Goal: Find specific page/section: Find specific page/section

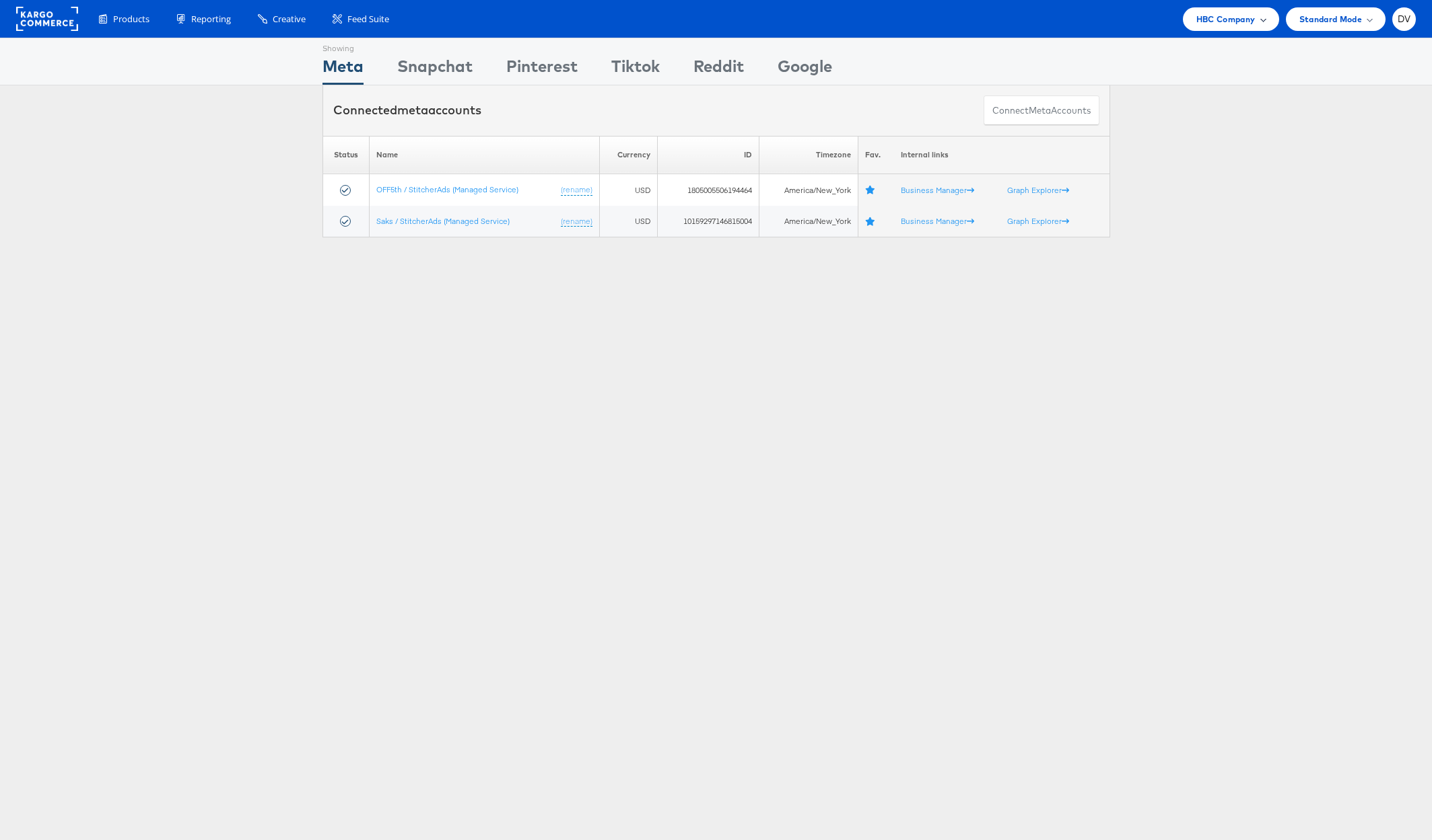
click at [1203, 30] on div "HBC Company" at bounding box center [1230, 19] width 96 height 23
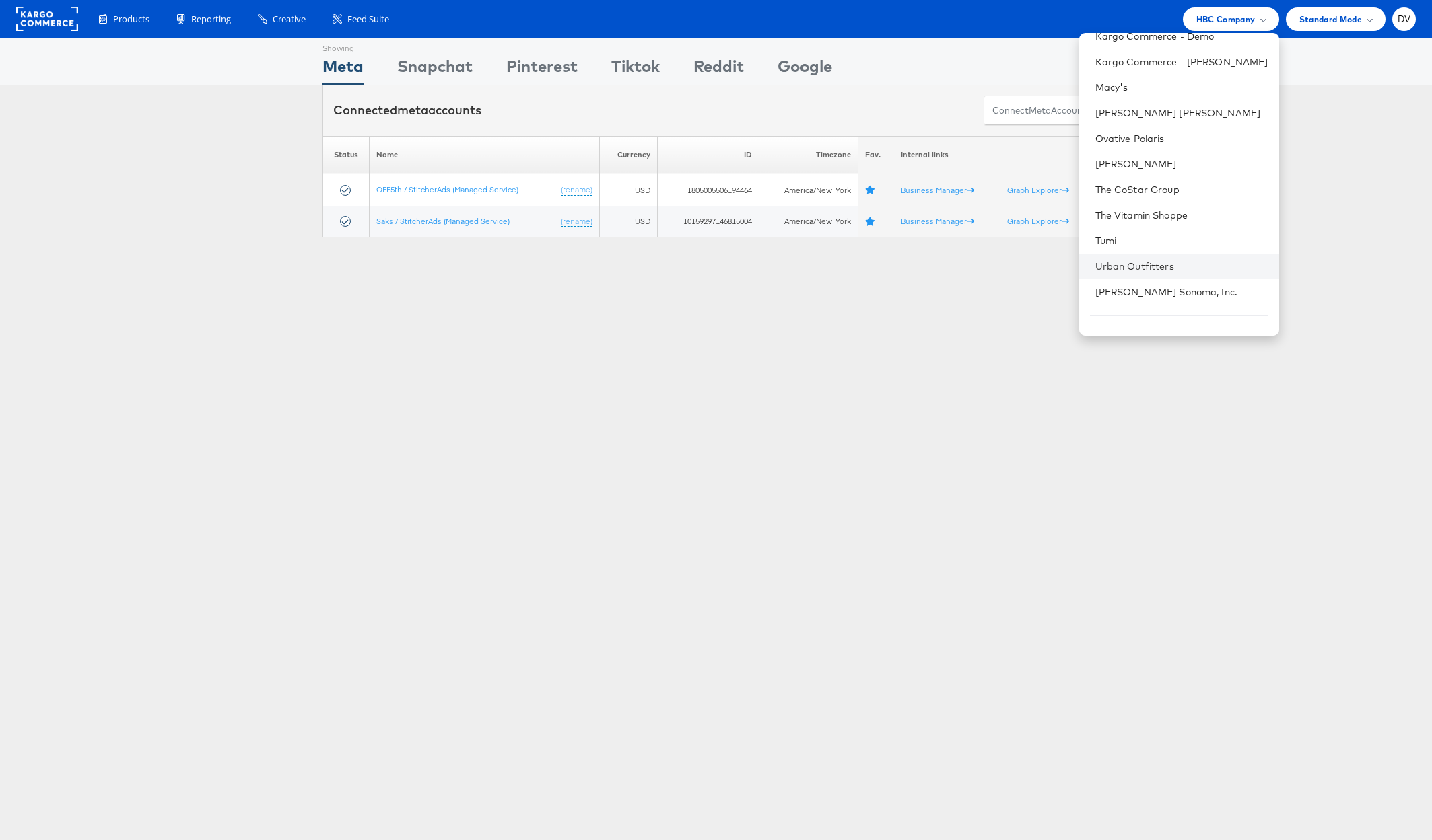
scroll to position [189, 0]
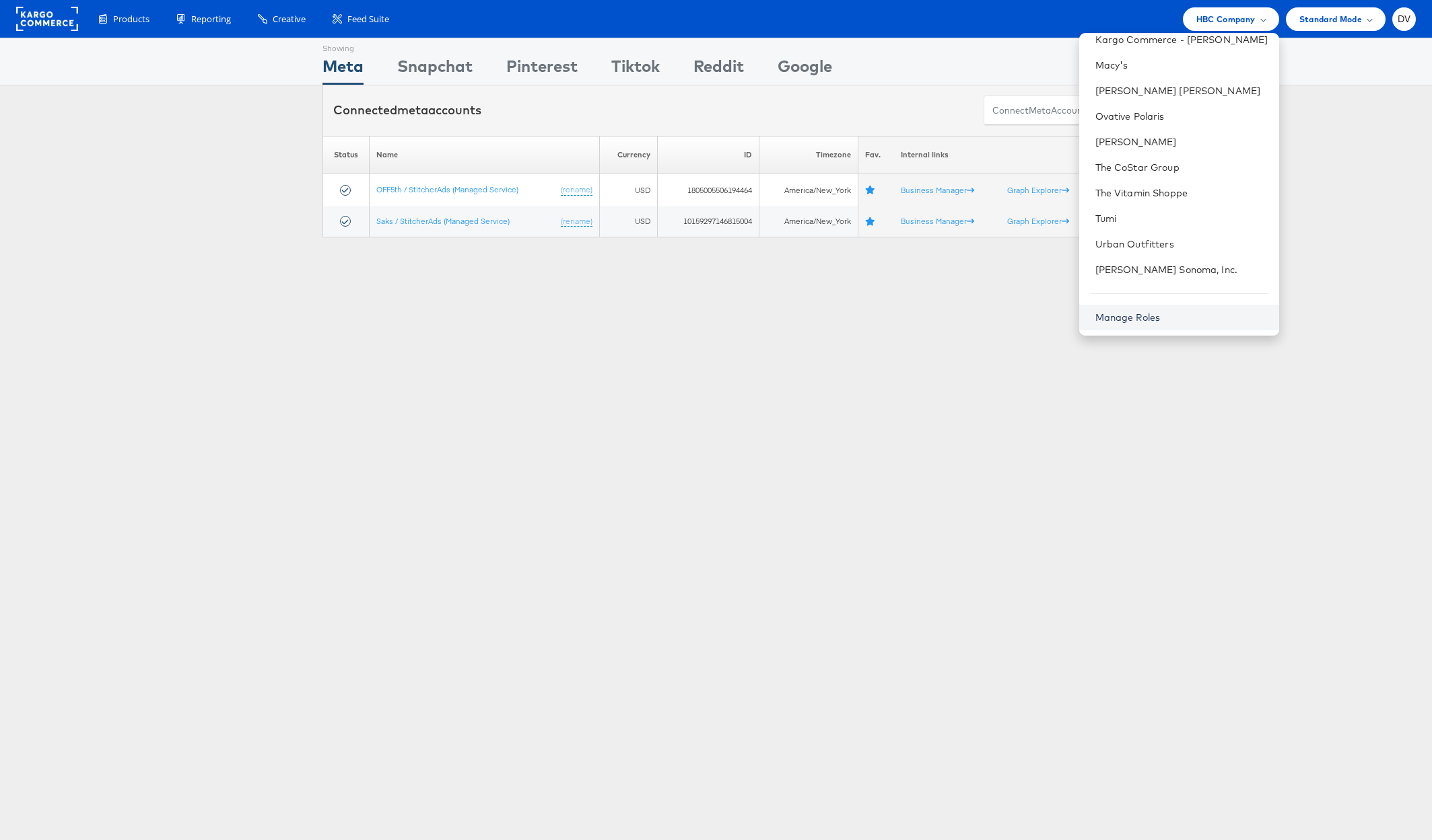
click at [1152, 317] on link "Manage Roles" at bounding box center [1128, 318] width 65 height 12
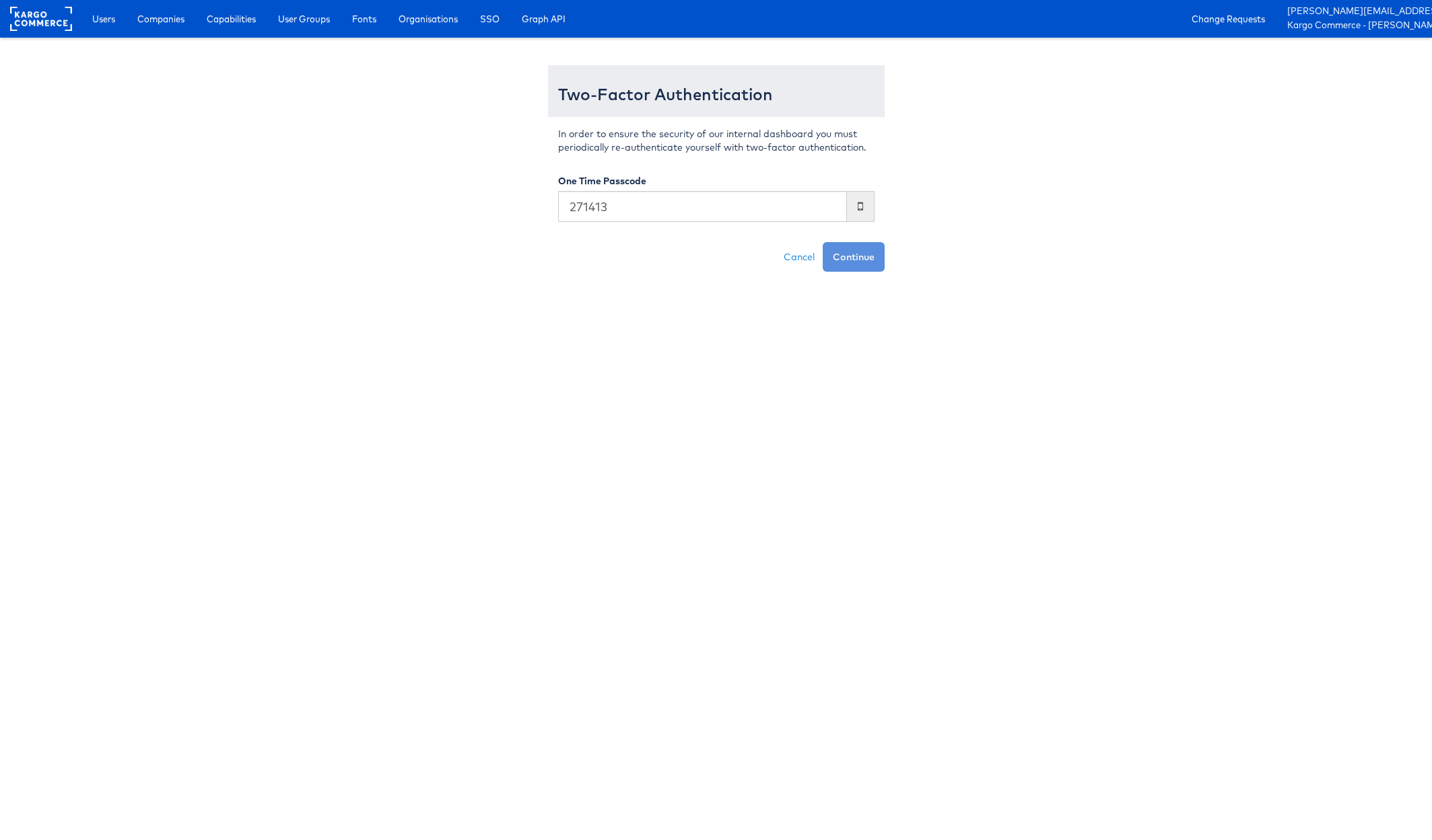
type input "271413"
click at [822, 242] on button "Continue" at bounding box center [853, 257] width 62 height 30
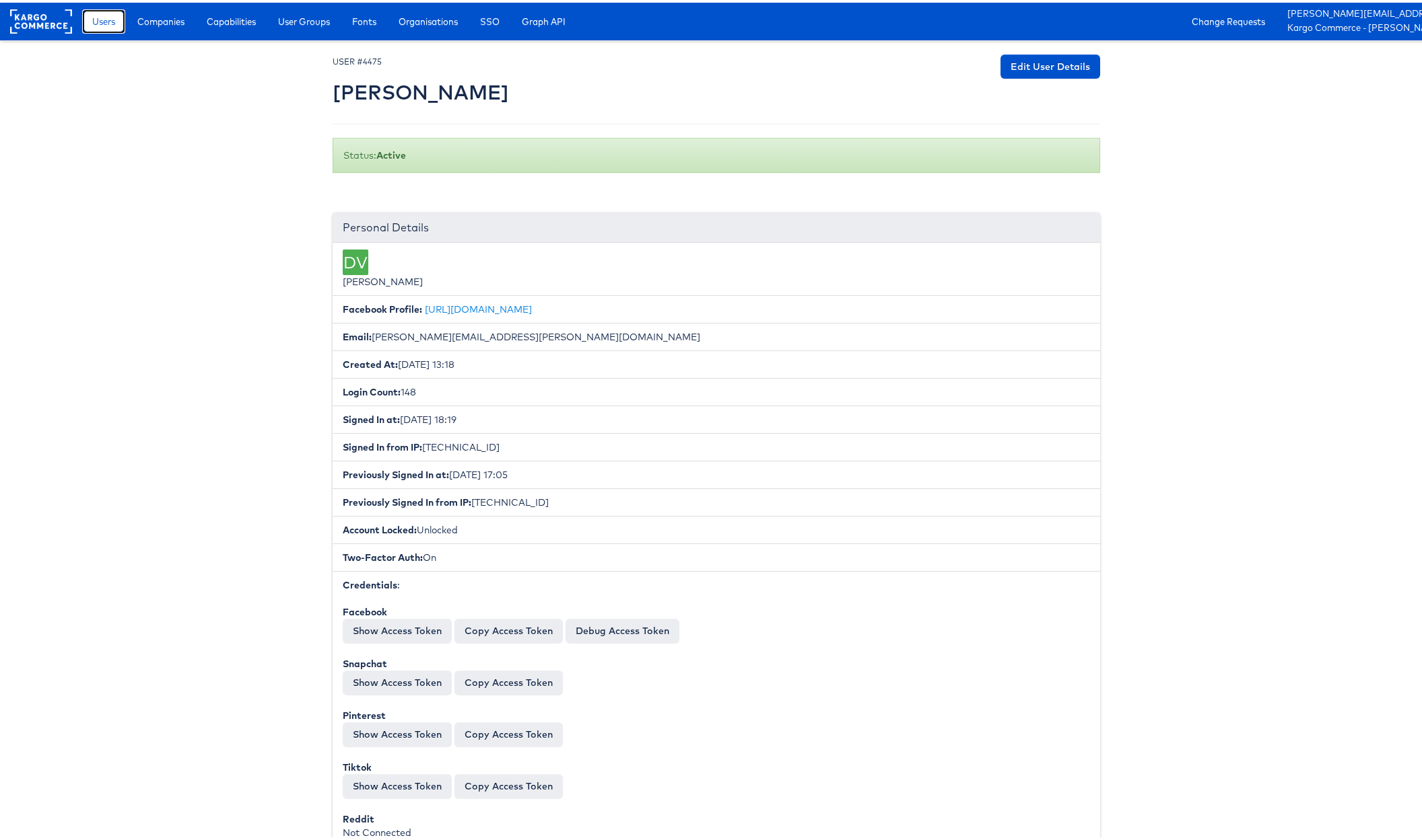
click at [106, 19] on span "Users" at bounding box center [103, 19] width 23 height 13
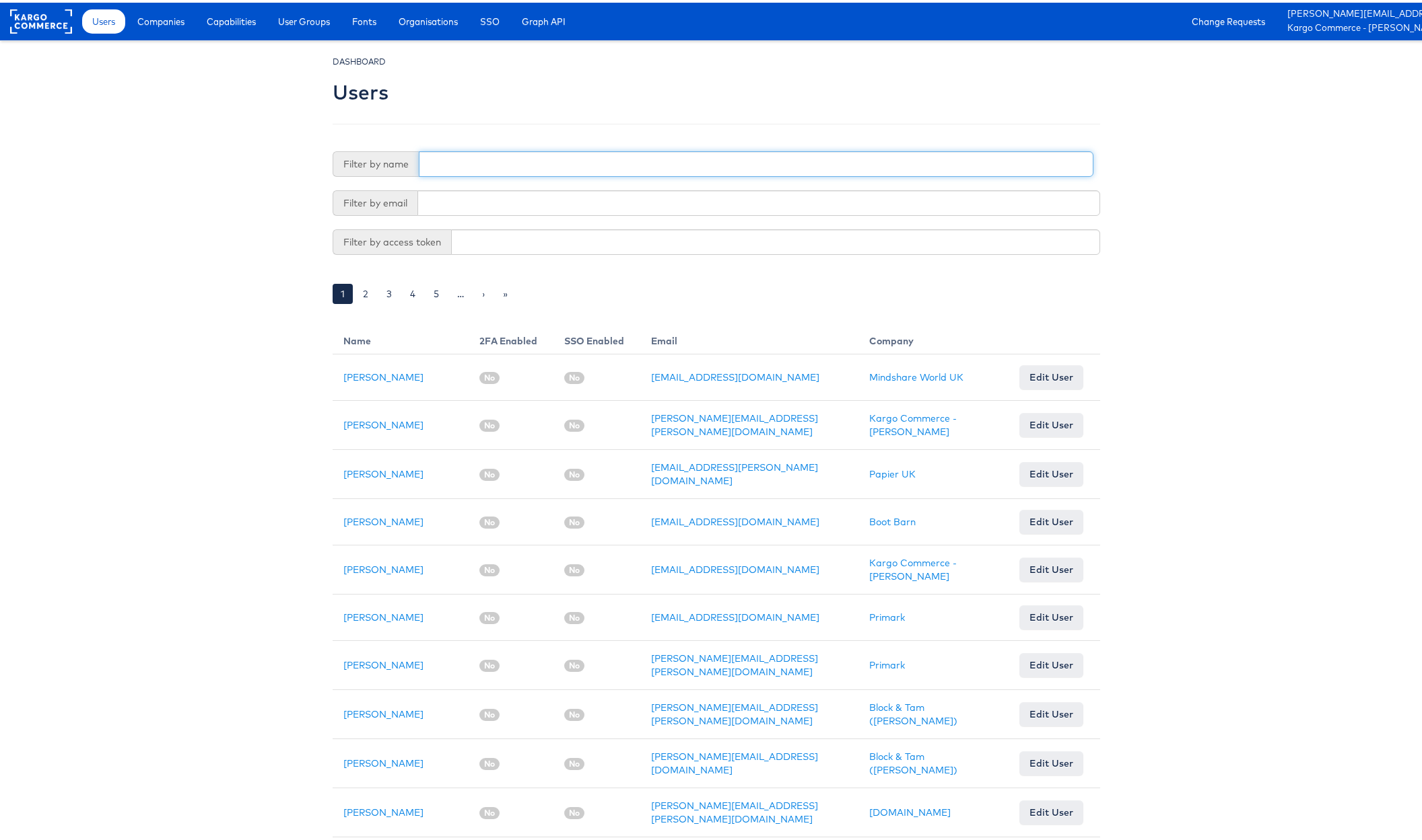
click at [460, 164] on input "text" at bounding box center [755, 161] width 674 height 26
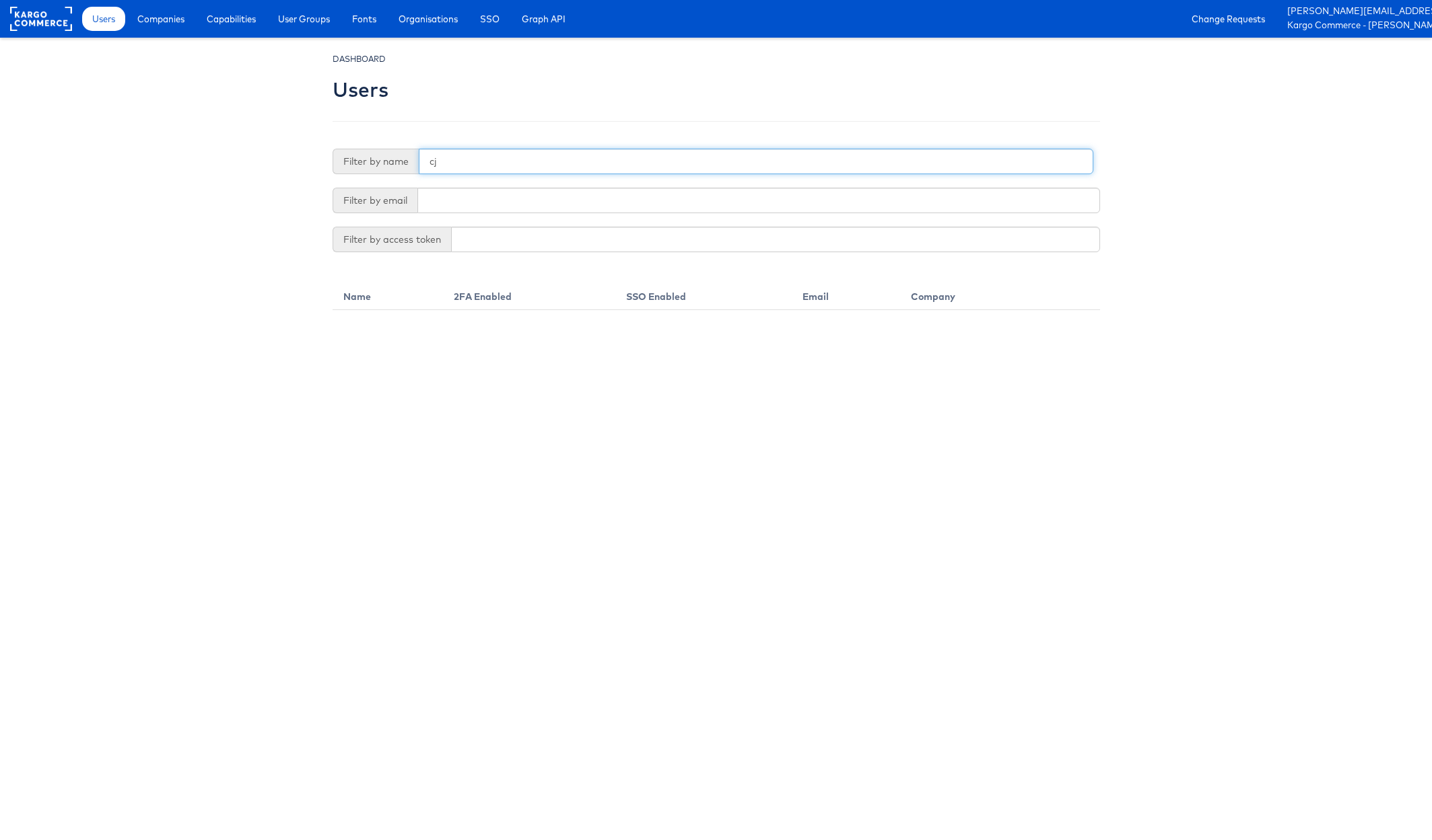
type input "c"
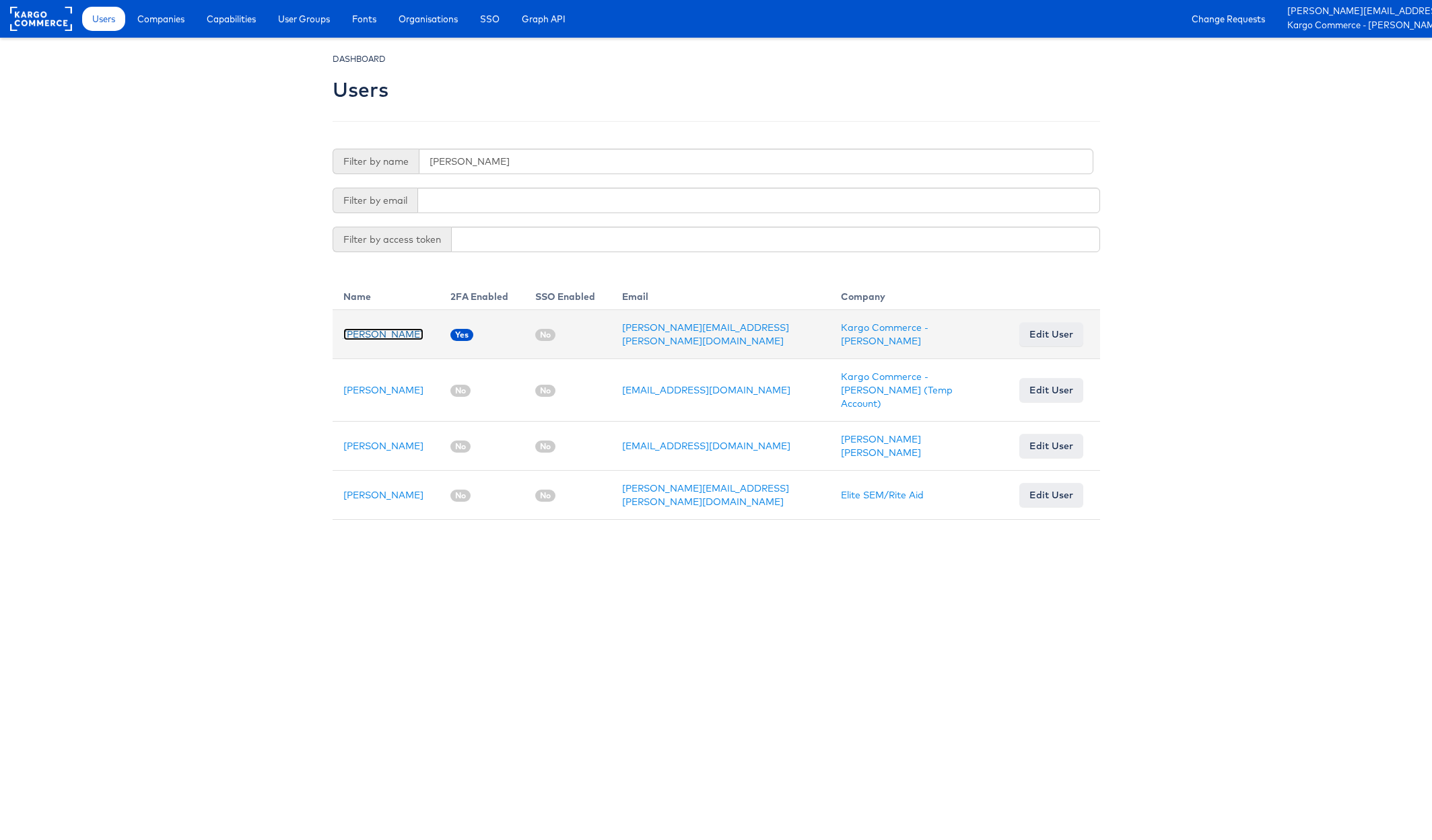
click at [389, 334] on link "[PERSON_NAME]" at bounding box center [383, 334] width 80 height 12
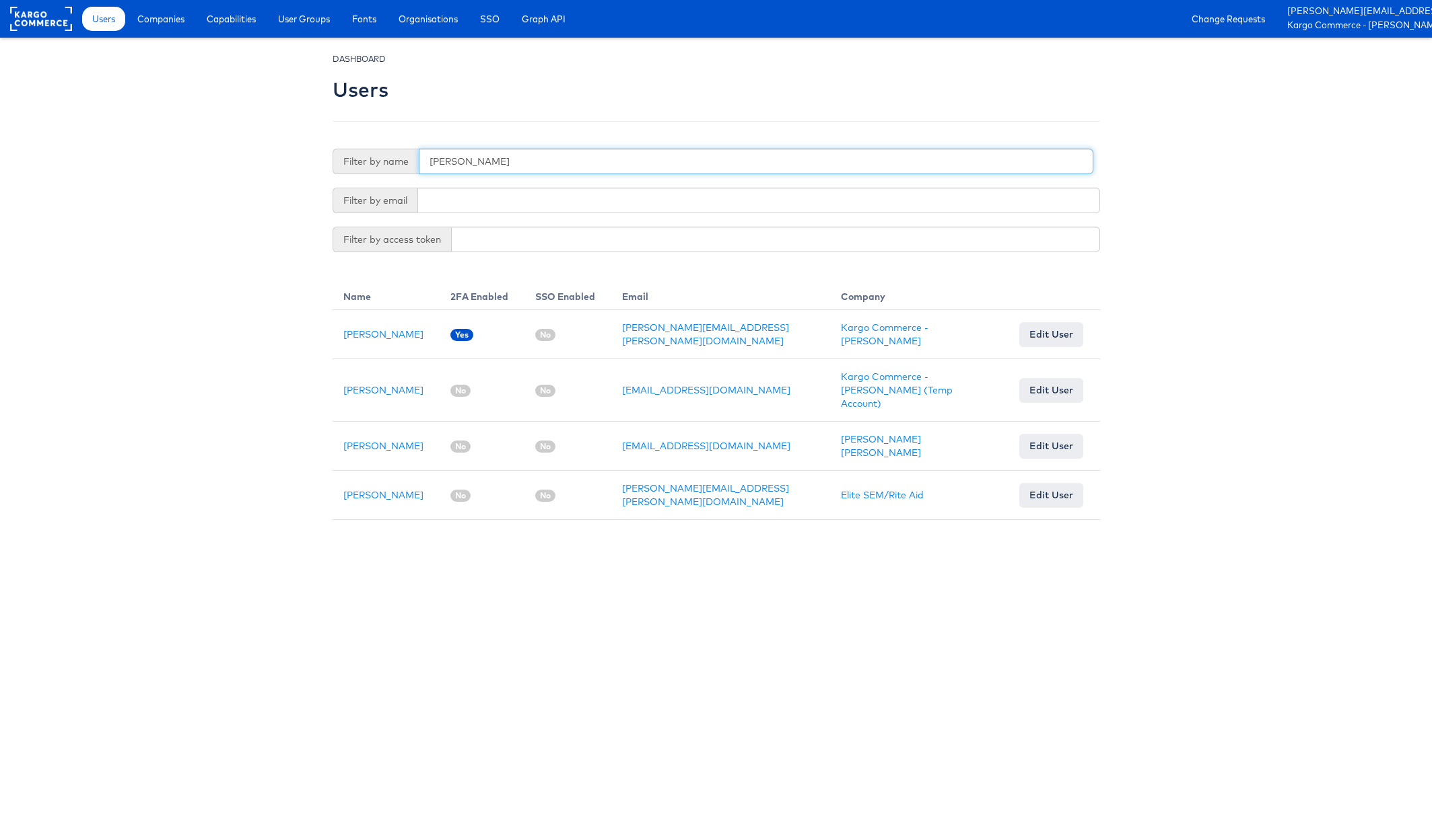
click at [477, 162] on input "colleen" at bounding box center [755, 161] width 674 height 26
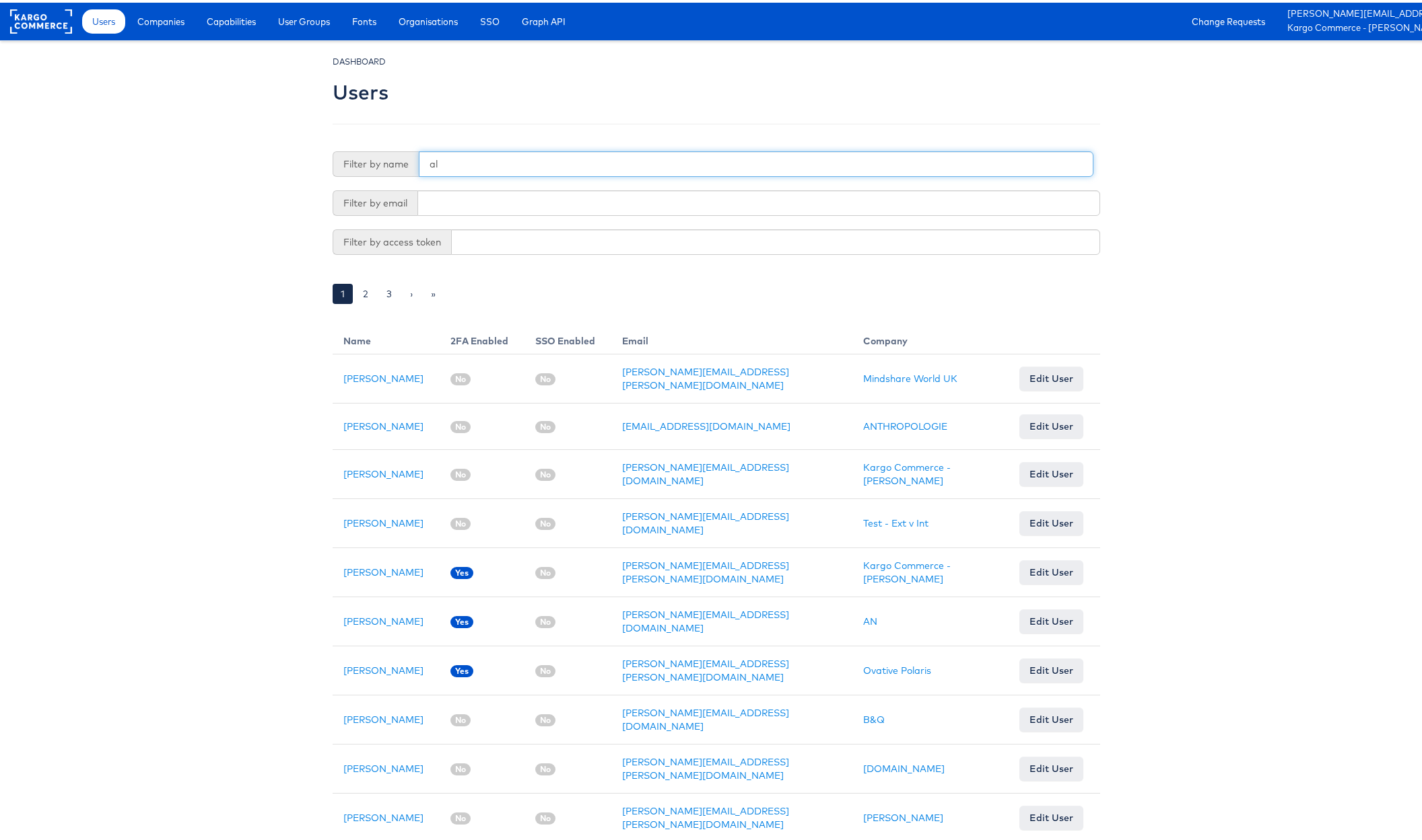
type input "a"
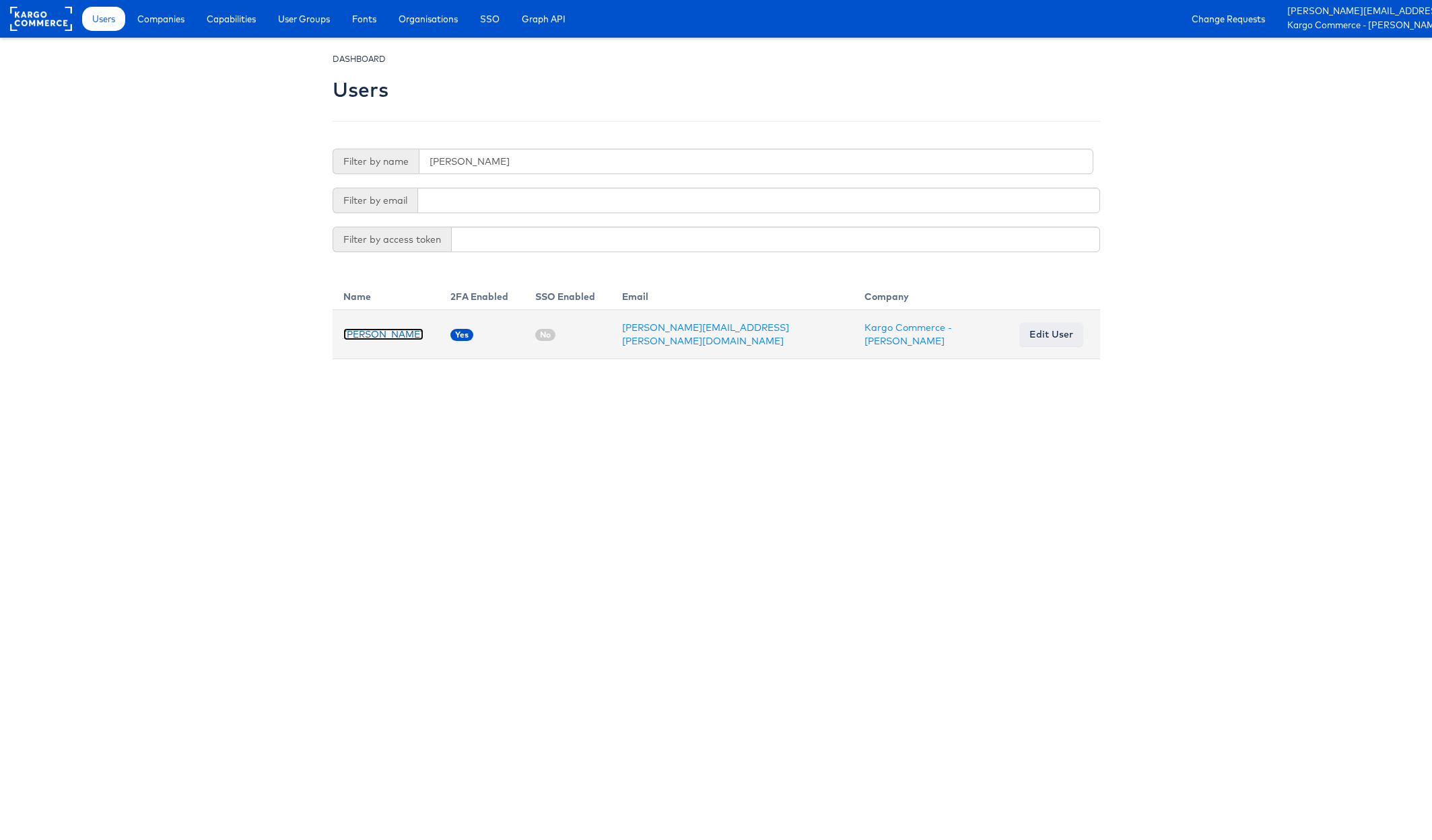
click at [387, 330] on link "Alexandra Cumbie" at bounding box center [383, 334] width 80 height 12
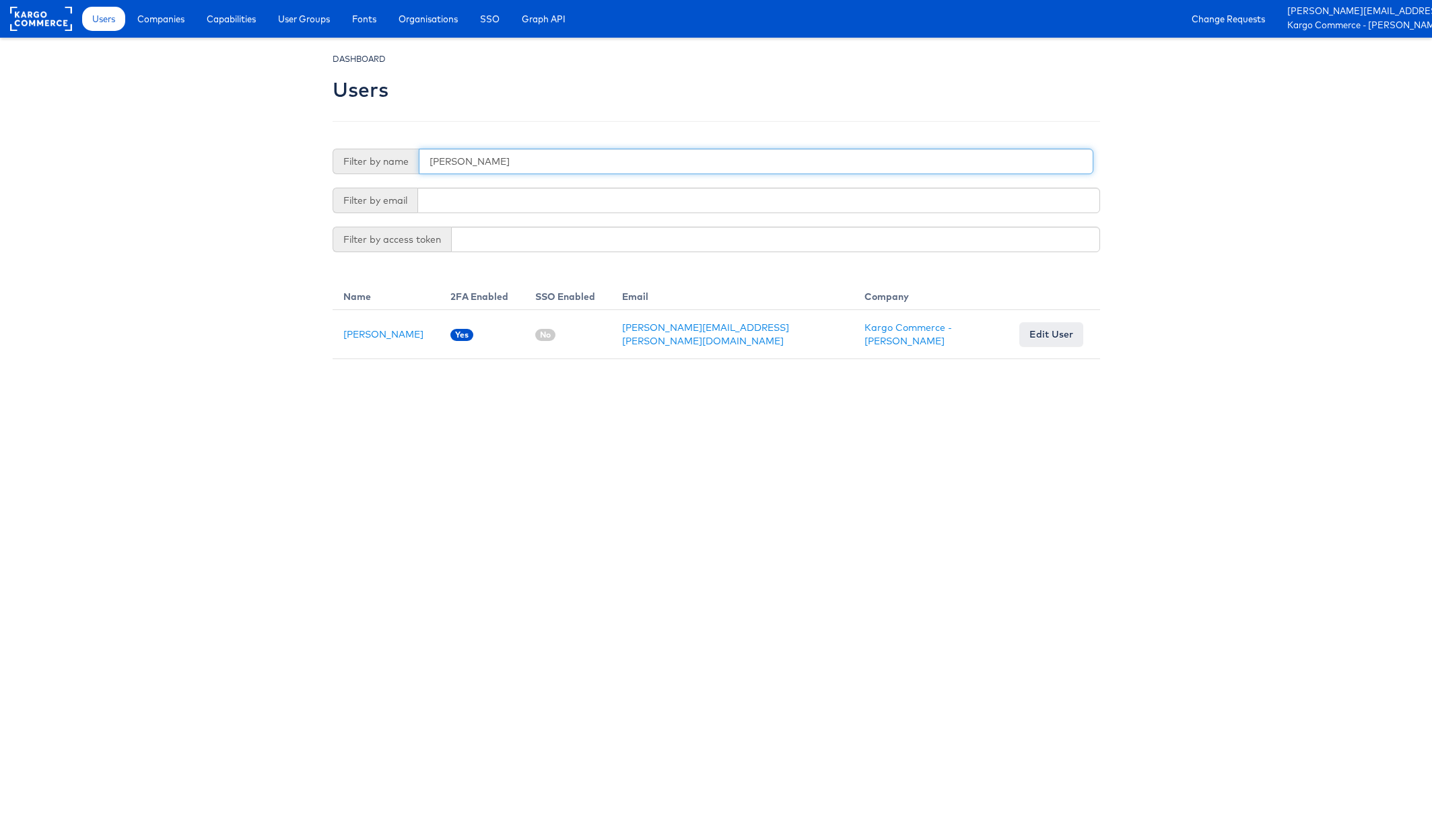
click at [529, 171] on input "cumbie" at bounding box center [755, 161] width 674 height 26
type input "olivia"
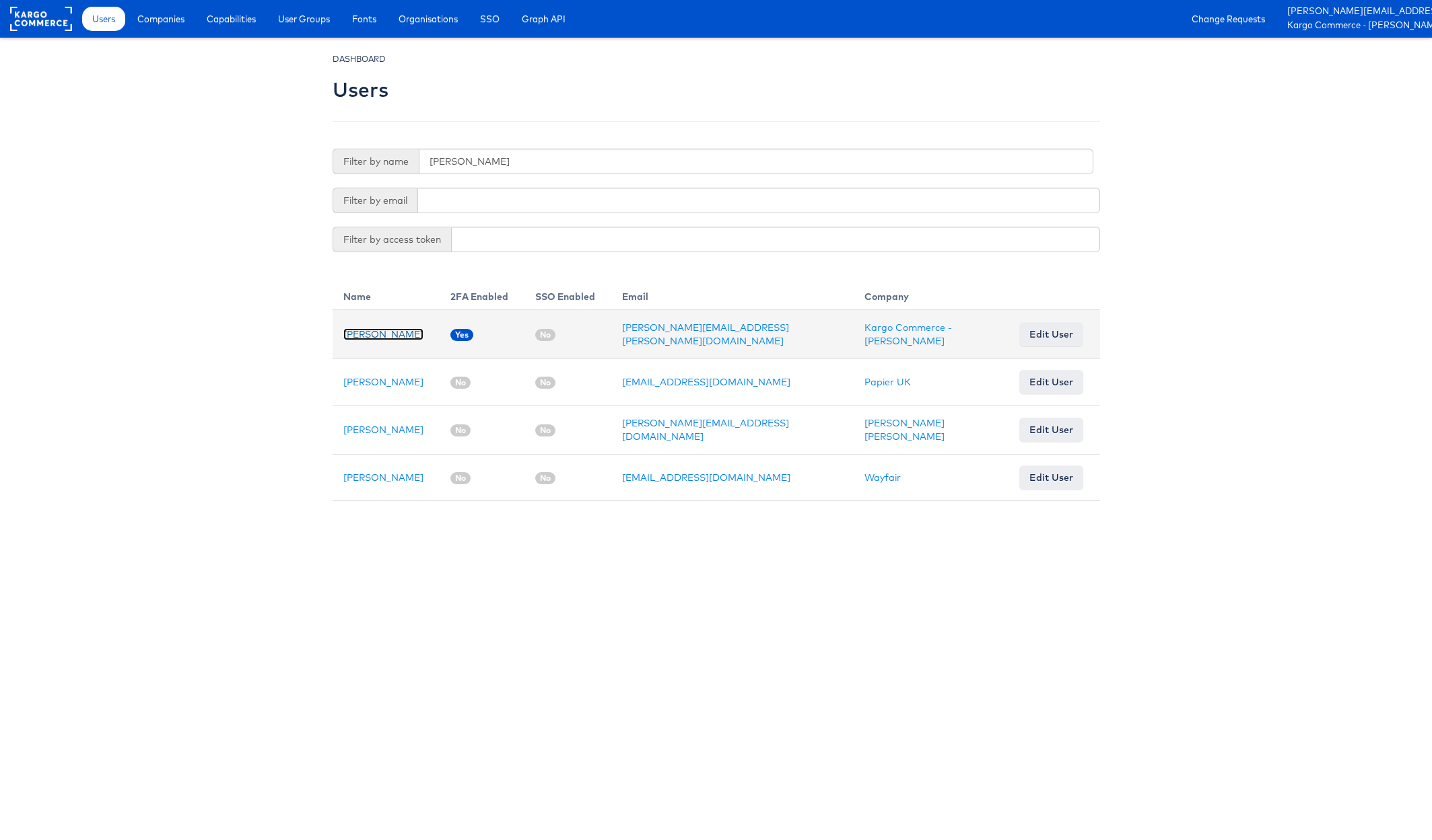
click at [377, 330] on link "Olivia Chin" at bounding box center [383, 334] width 80 height 12
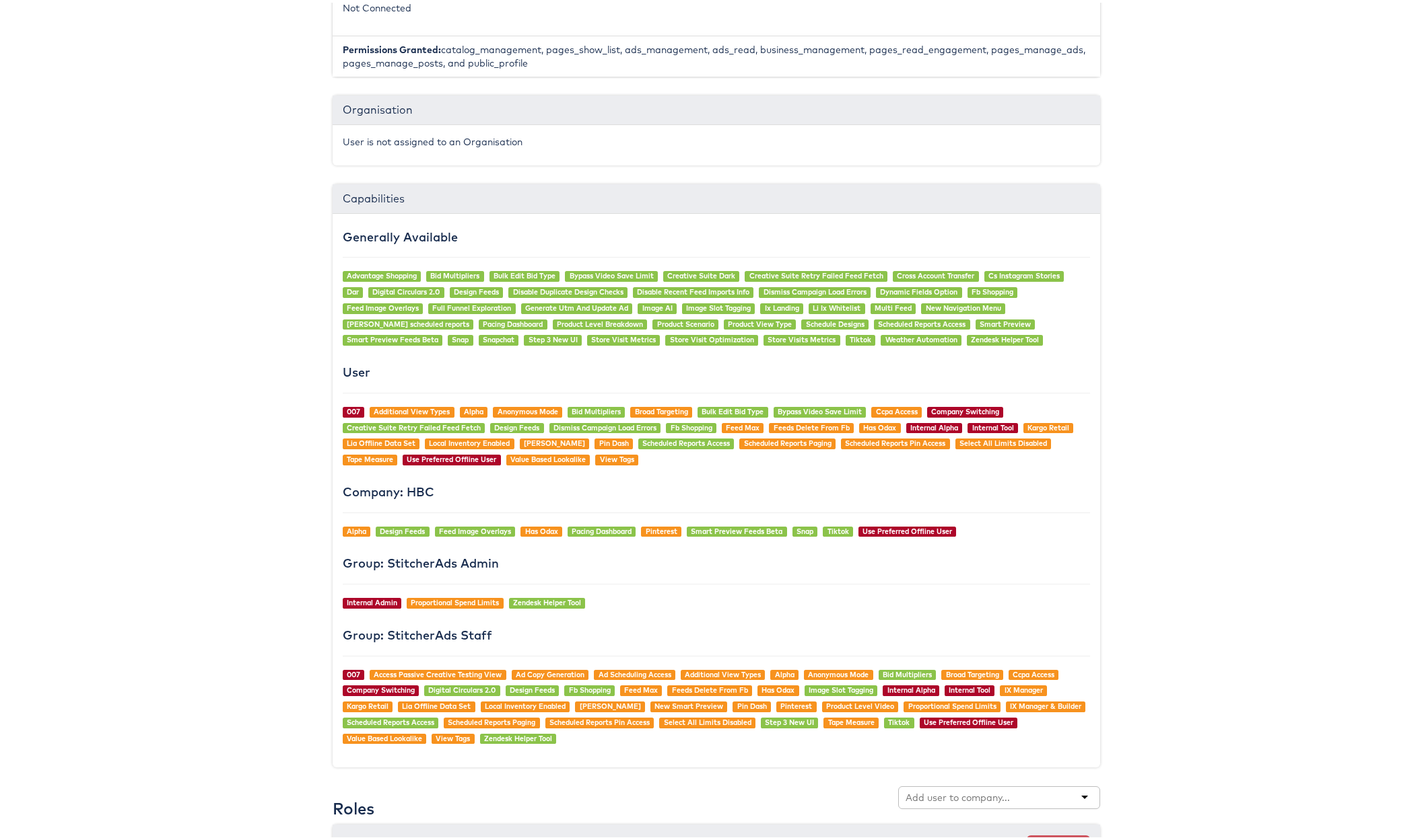
scroll to position [1303, 0]
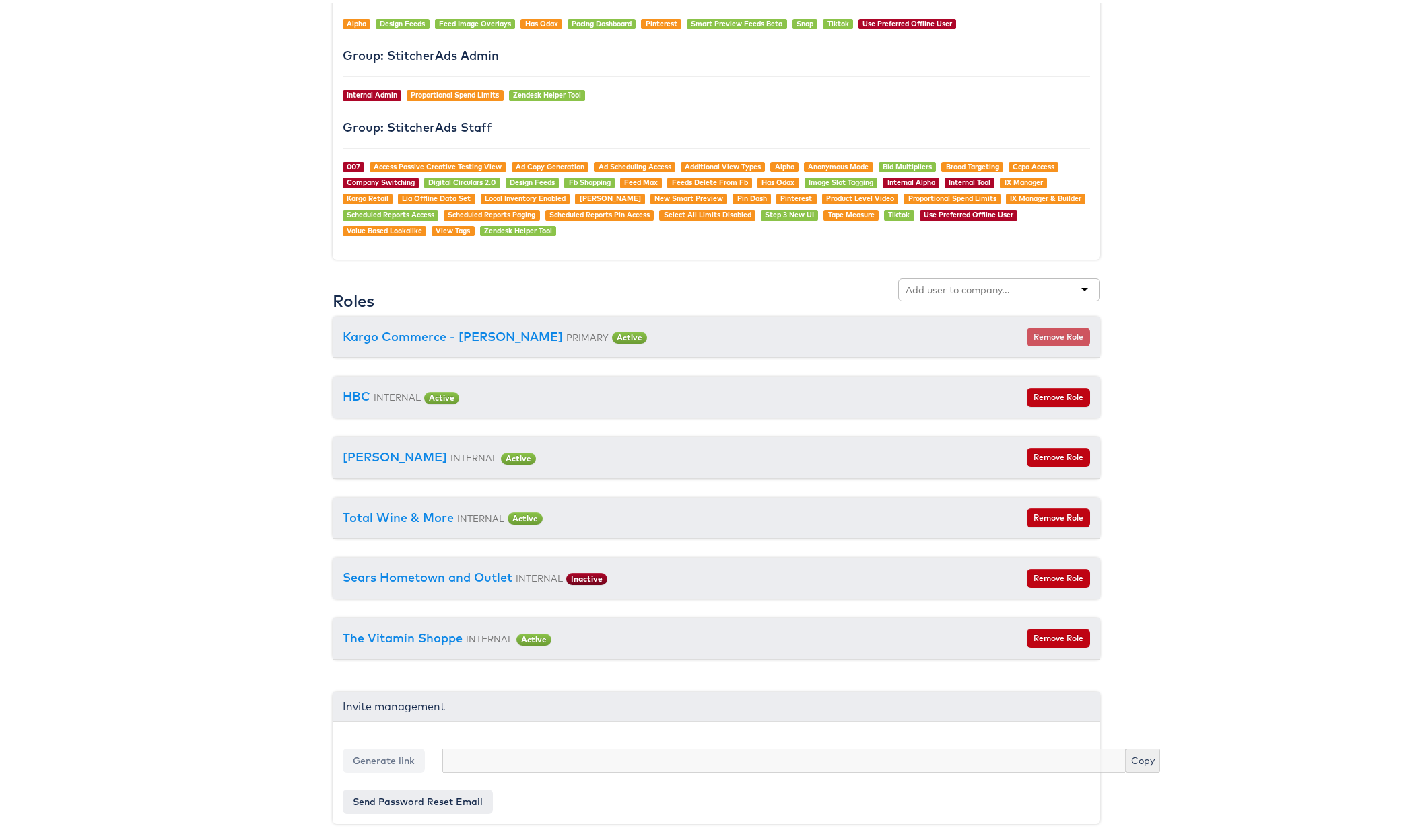
click at [933, 286] on input "text" at bounding box center [958, 287] width 106 height 13
type input "aya"
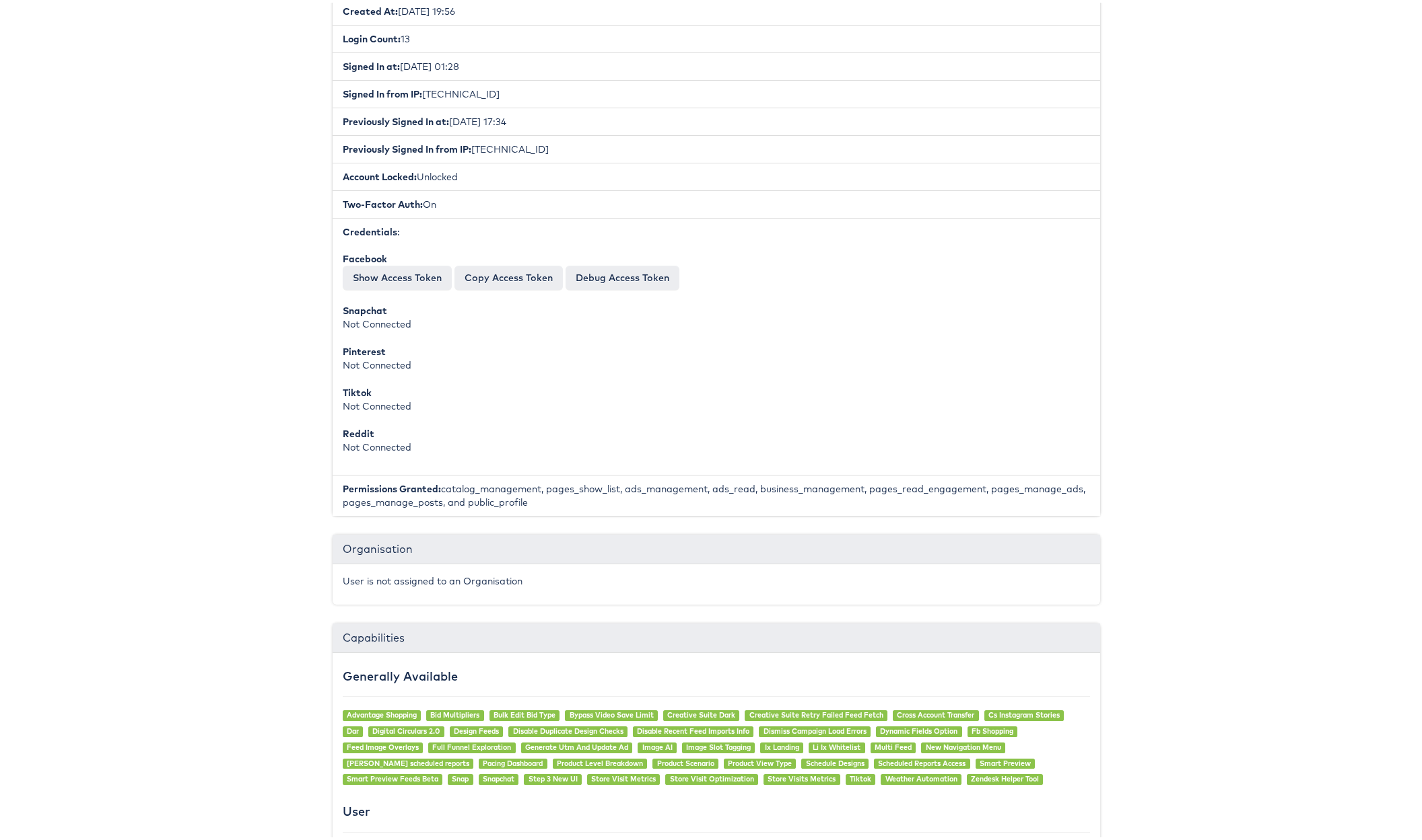
scroll to position [0, 0]
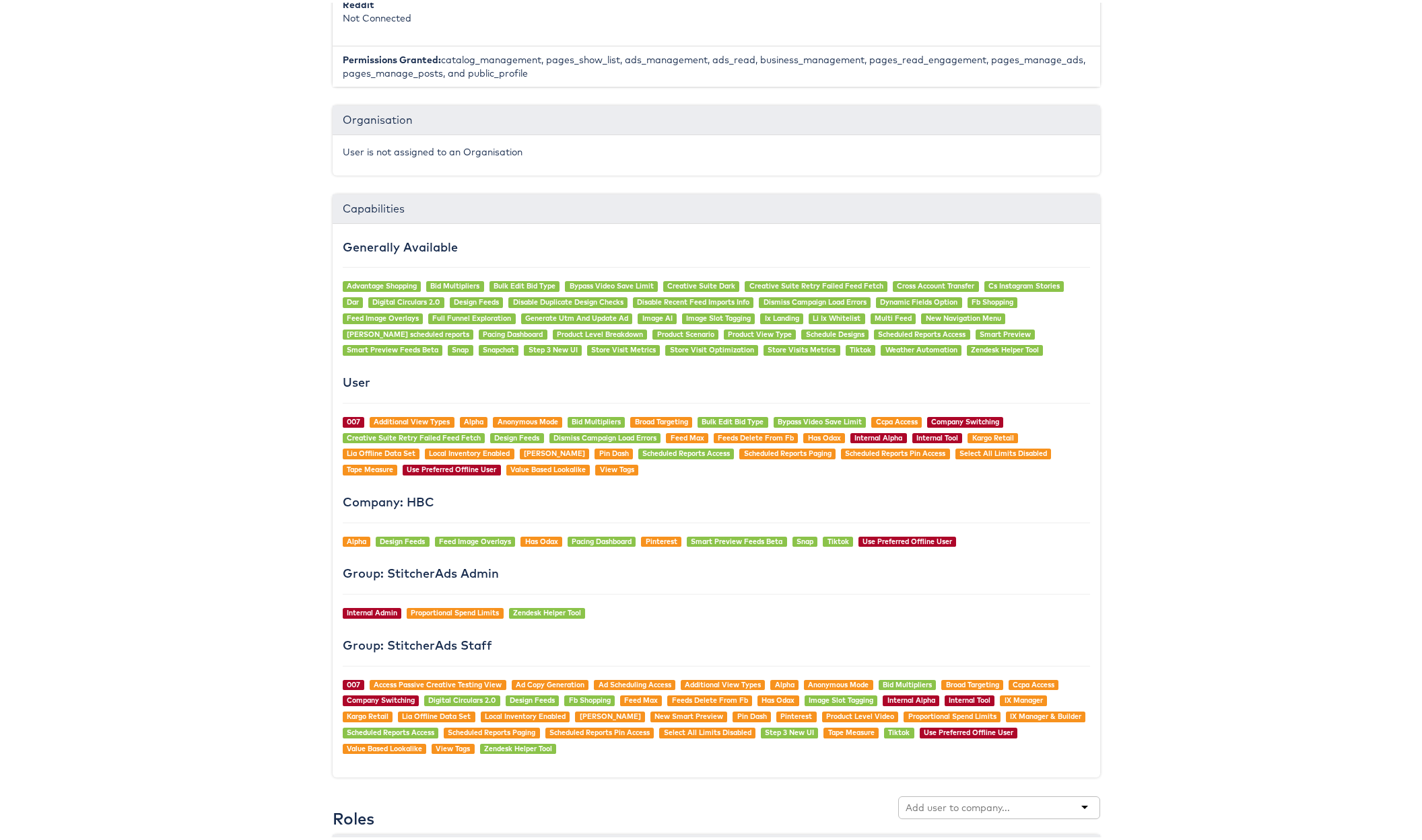
scroll to position [1396, 0]
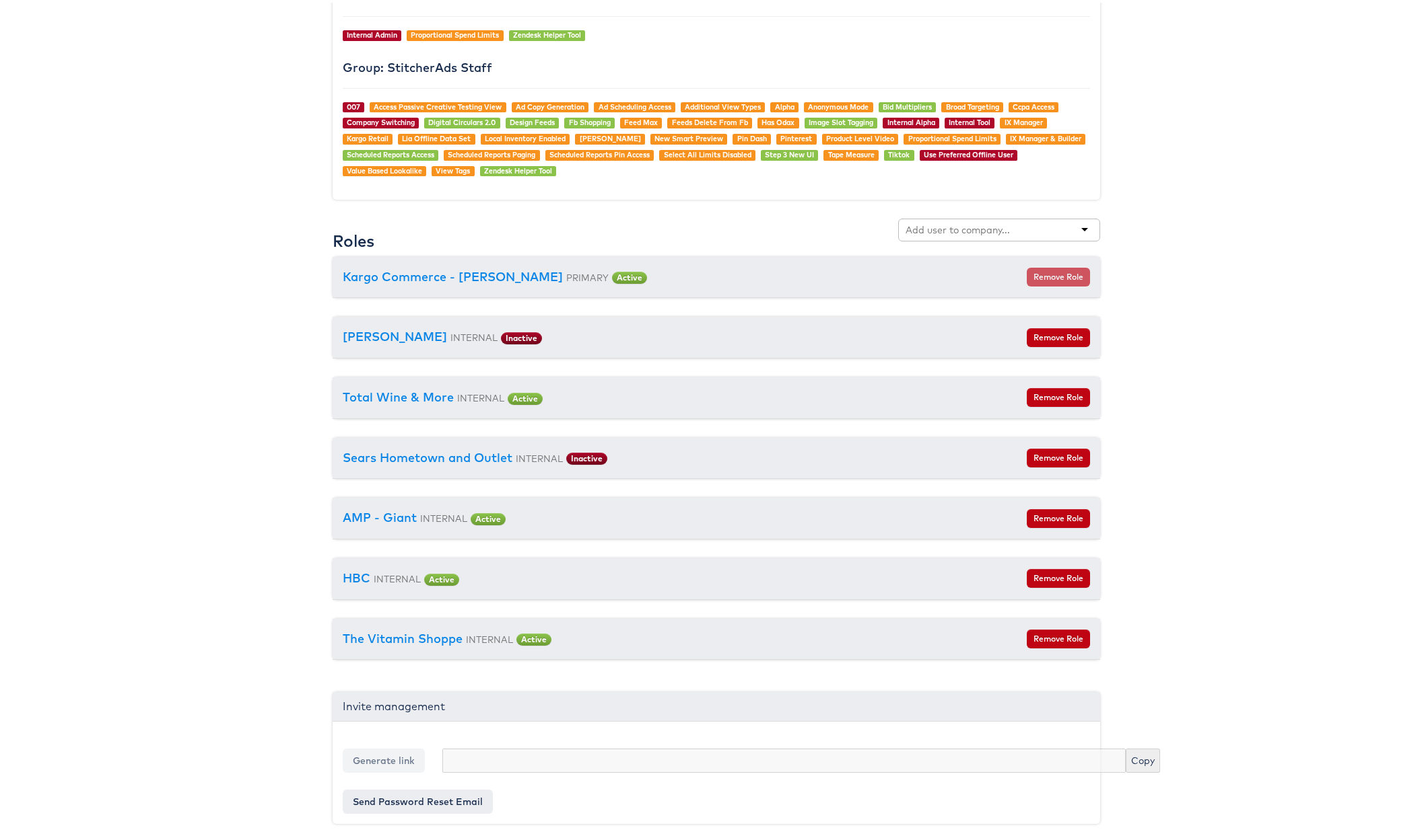
click at [918, 228] on input "text" at bounding box center [958, 227] width 106 height 13
type input "l"
type input "a"
type input "aya"
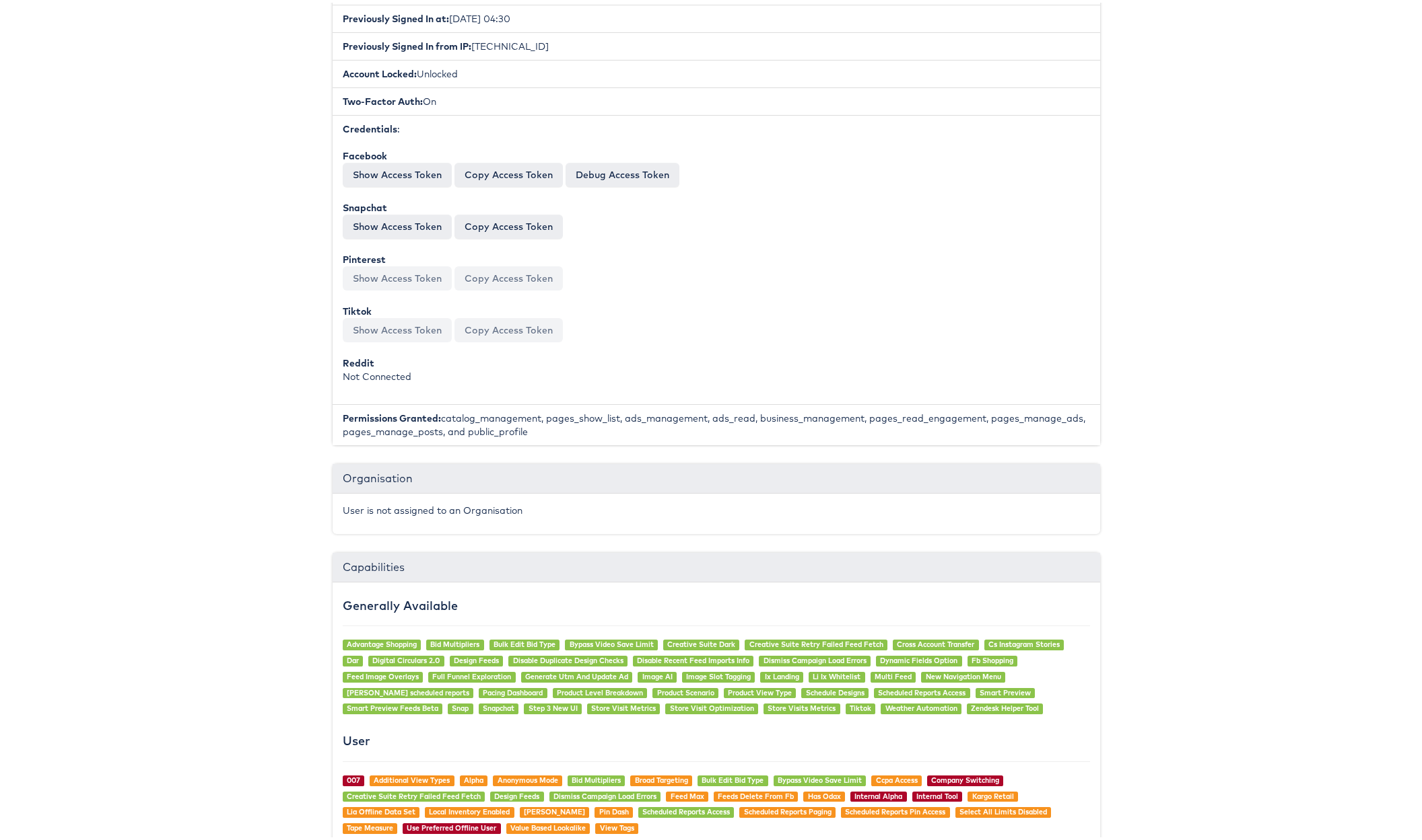
scroll to position [0, 0]
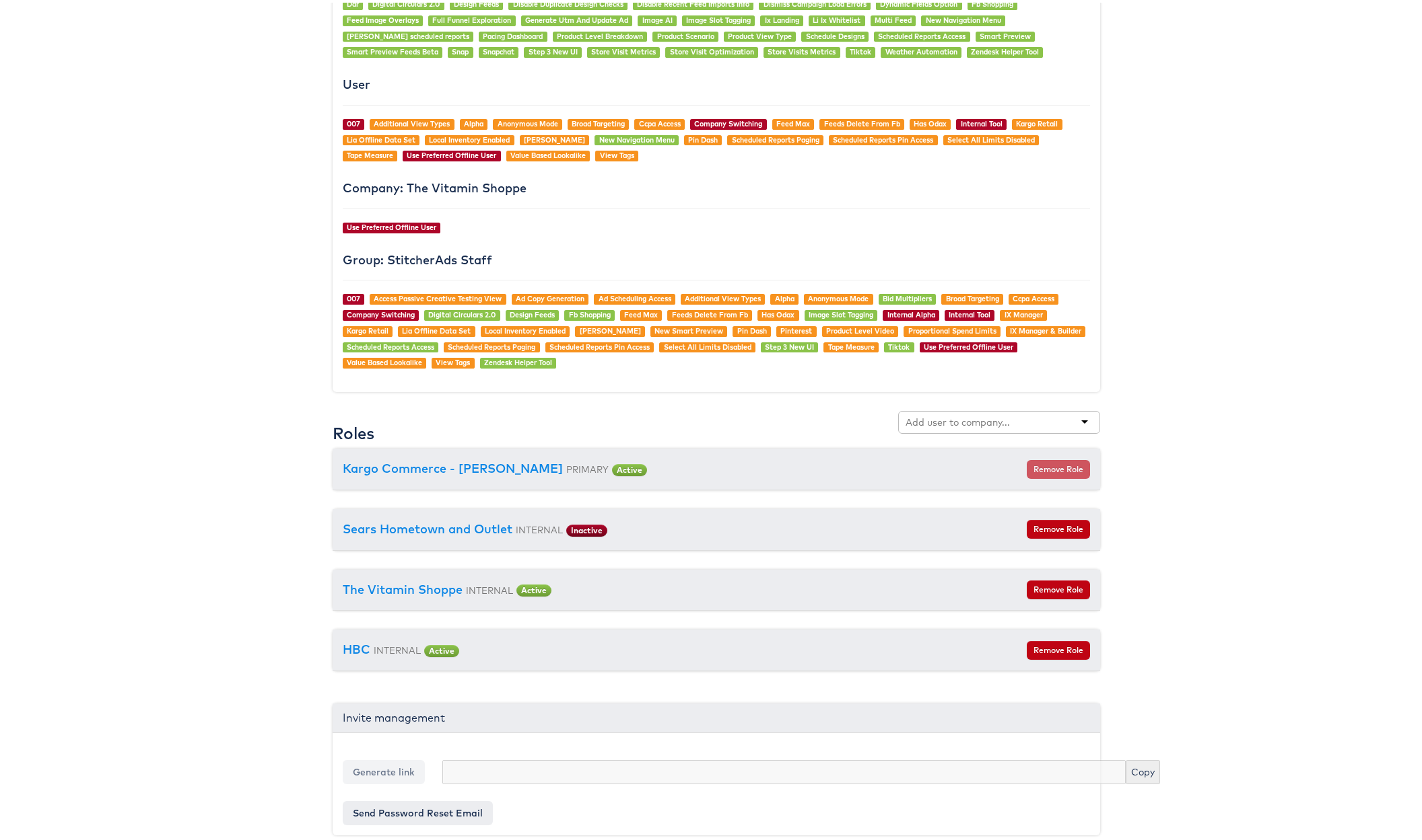
scroll to position [1126, 0]
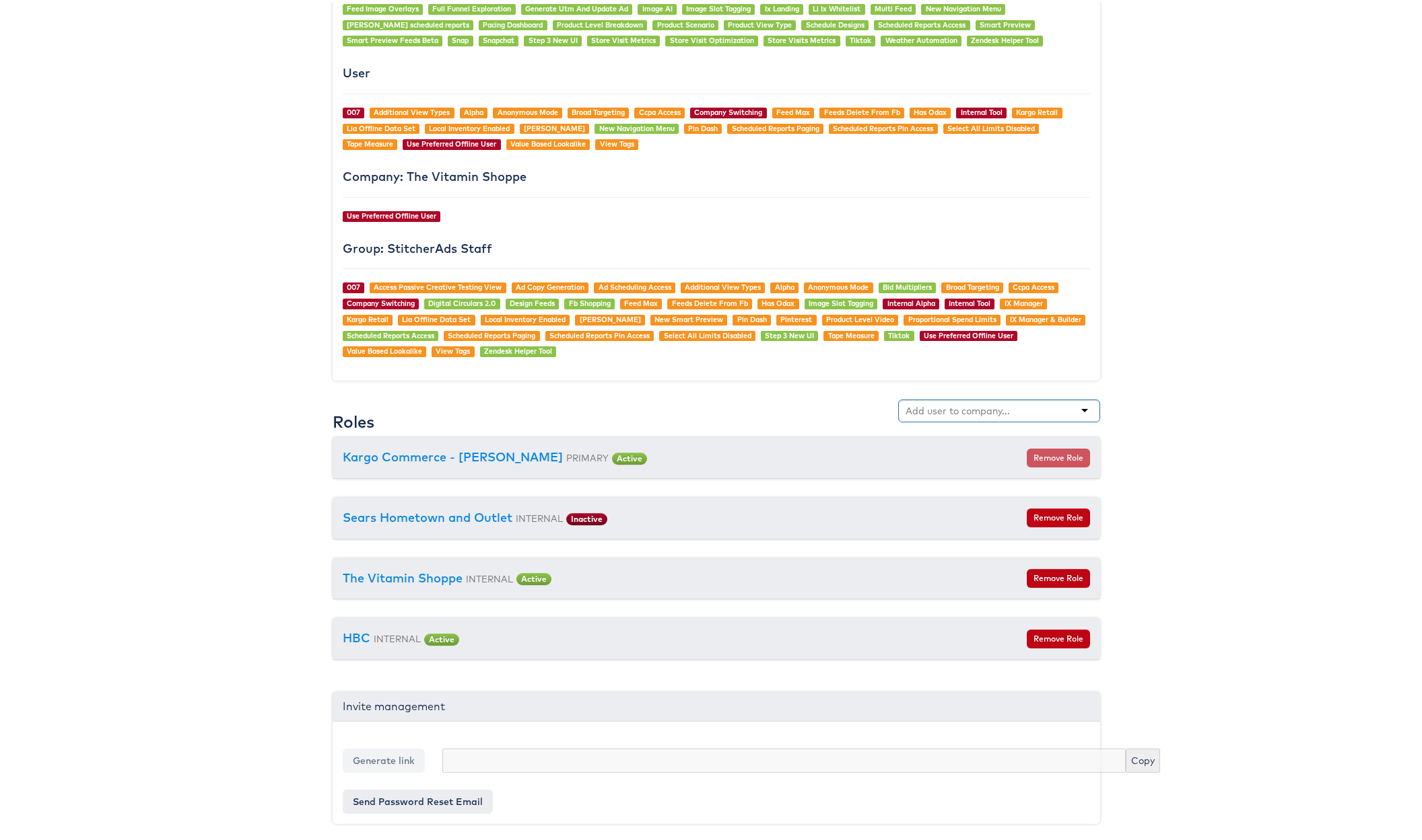
click at [929, 401] on input "text" at bounding box center [958, 408] width 106 height 13
type input "aya"
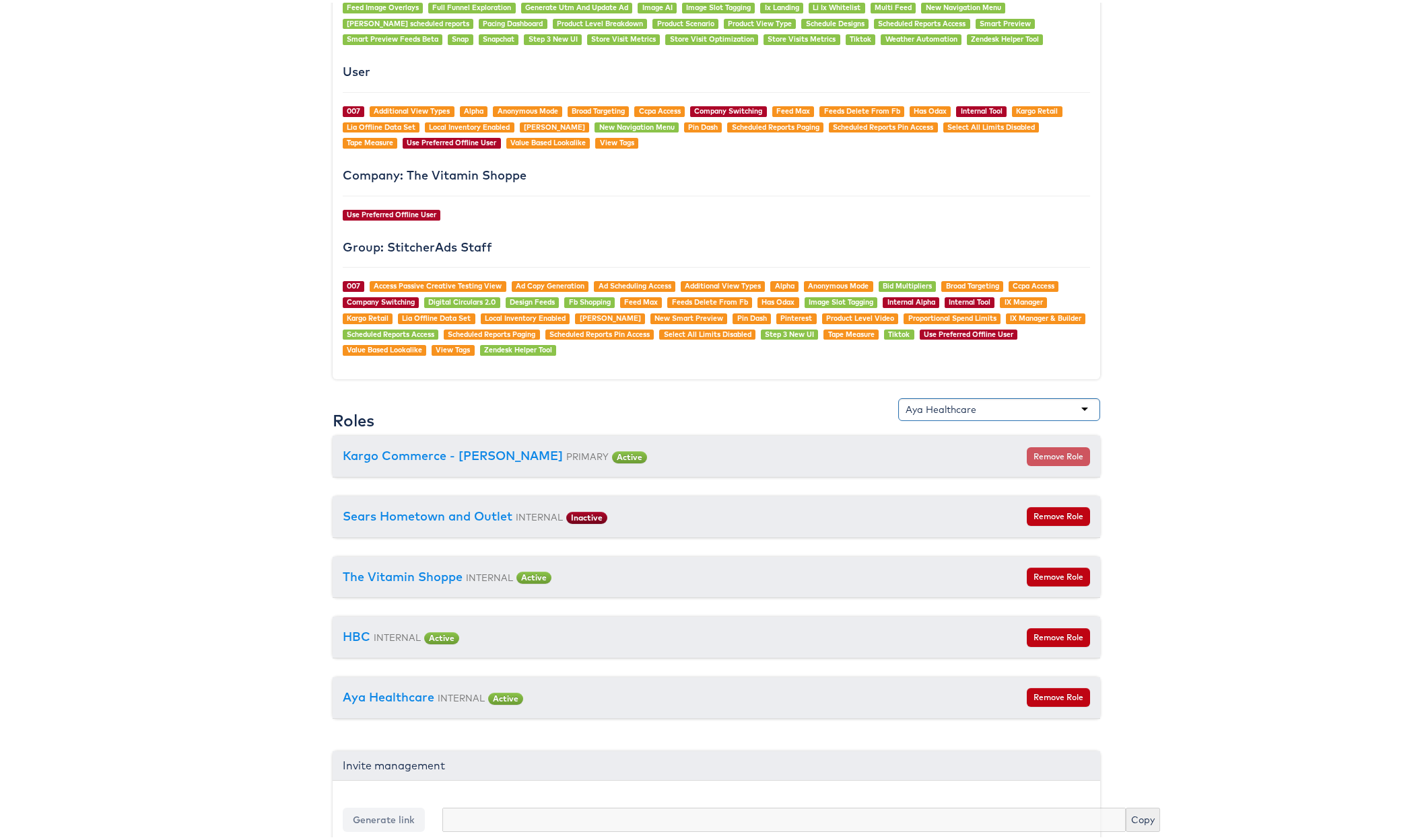
scroll to position [0, 0]
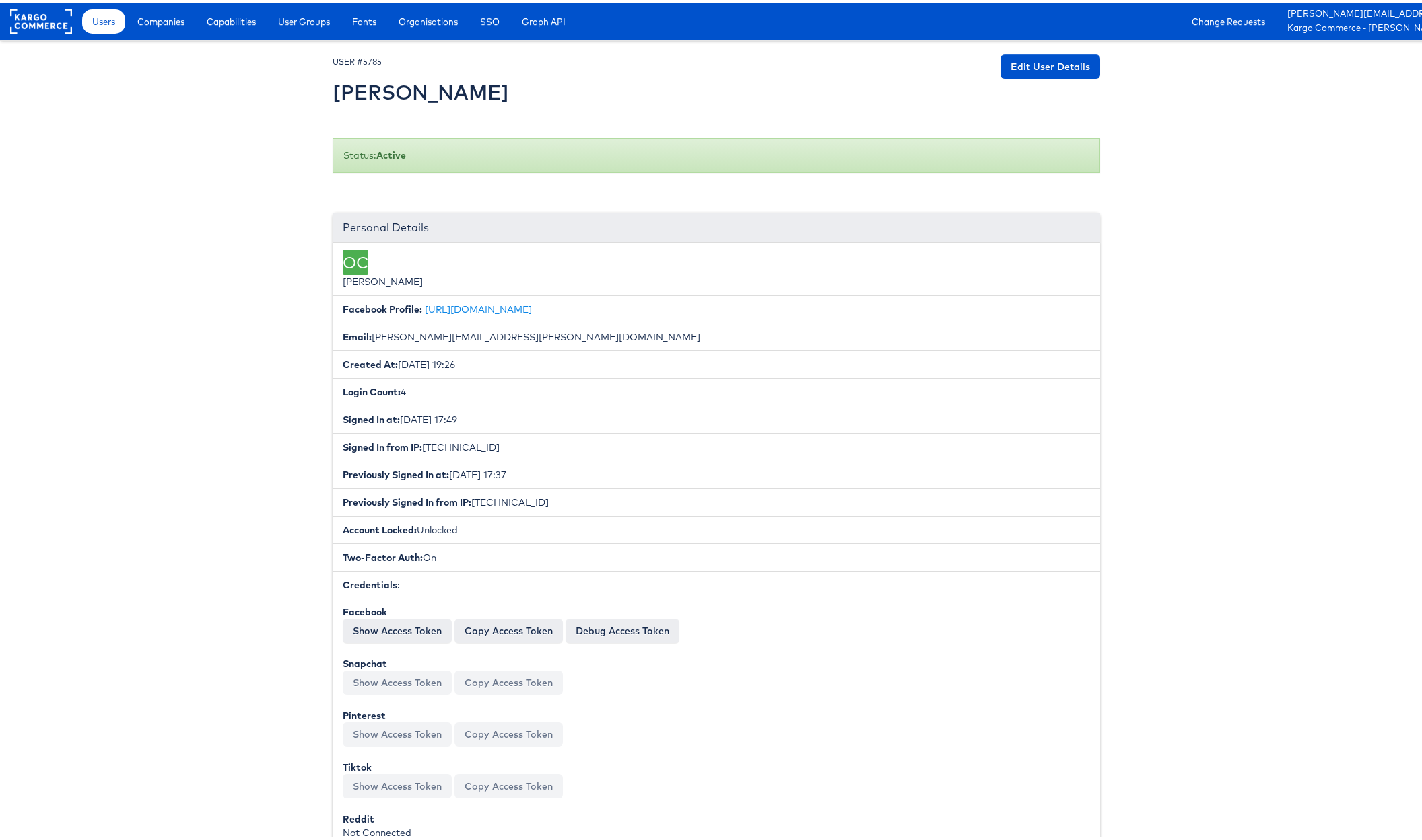
click at [18, 19] on rect at bounding box center [41, 19] width 62 height 24
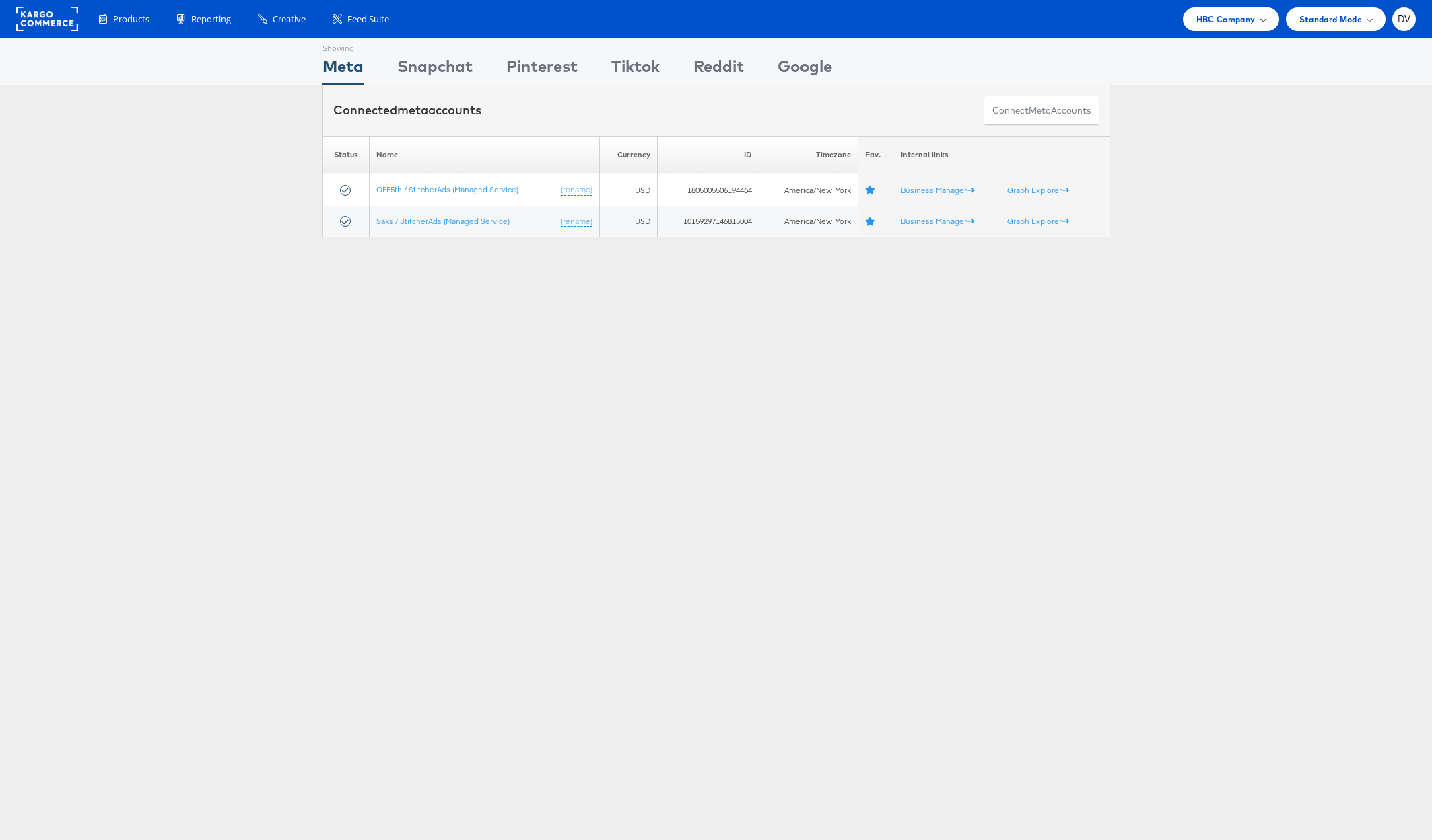
click at [1200, 24] on span "HBC Company" at bounding box center [1225, 19] width 59 height 14
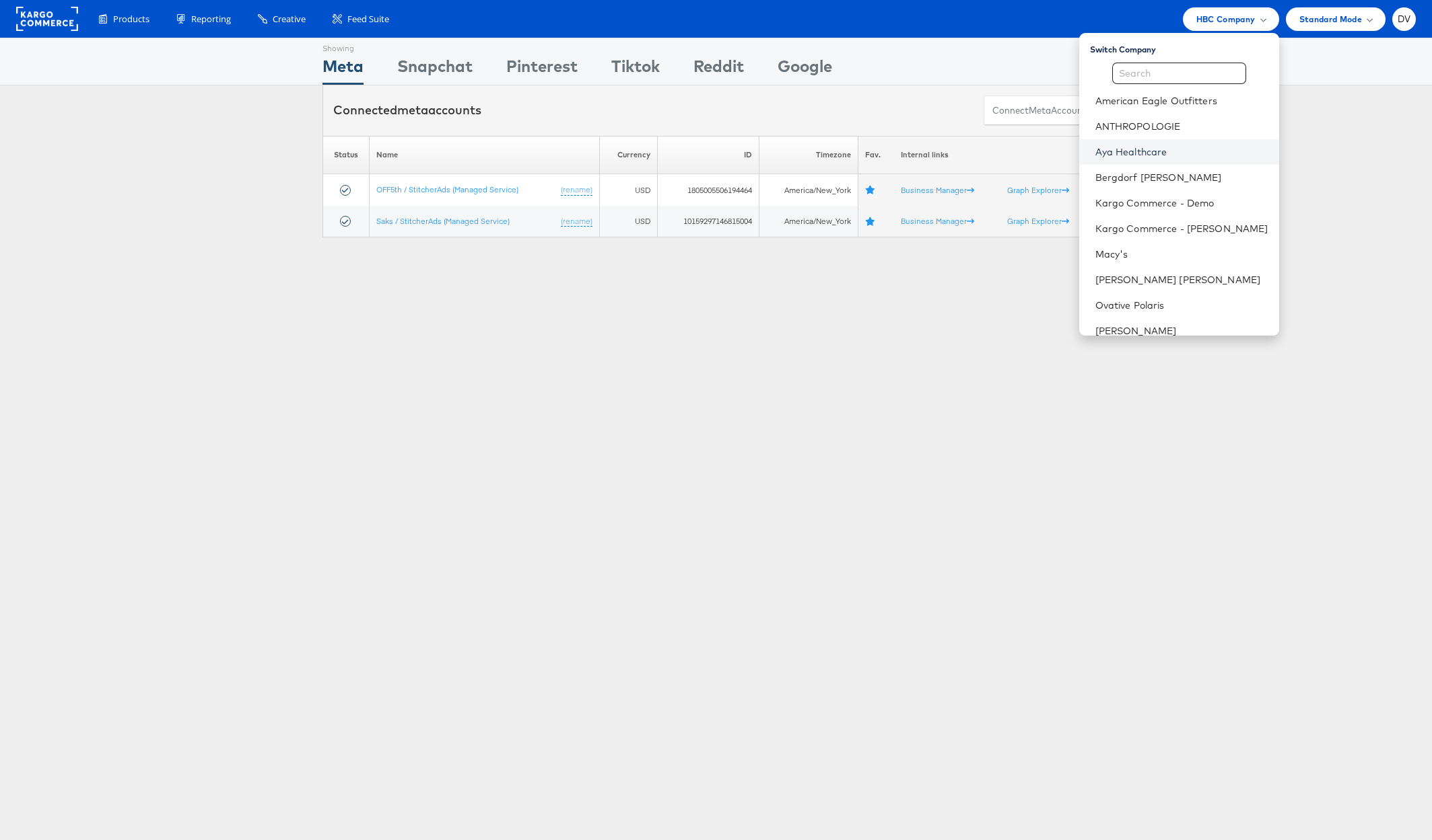
click at [1165, 156] on link "Aya Healthcare" at bounding box center [1182, 152] width 173 height 13
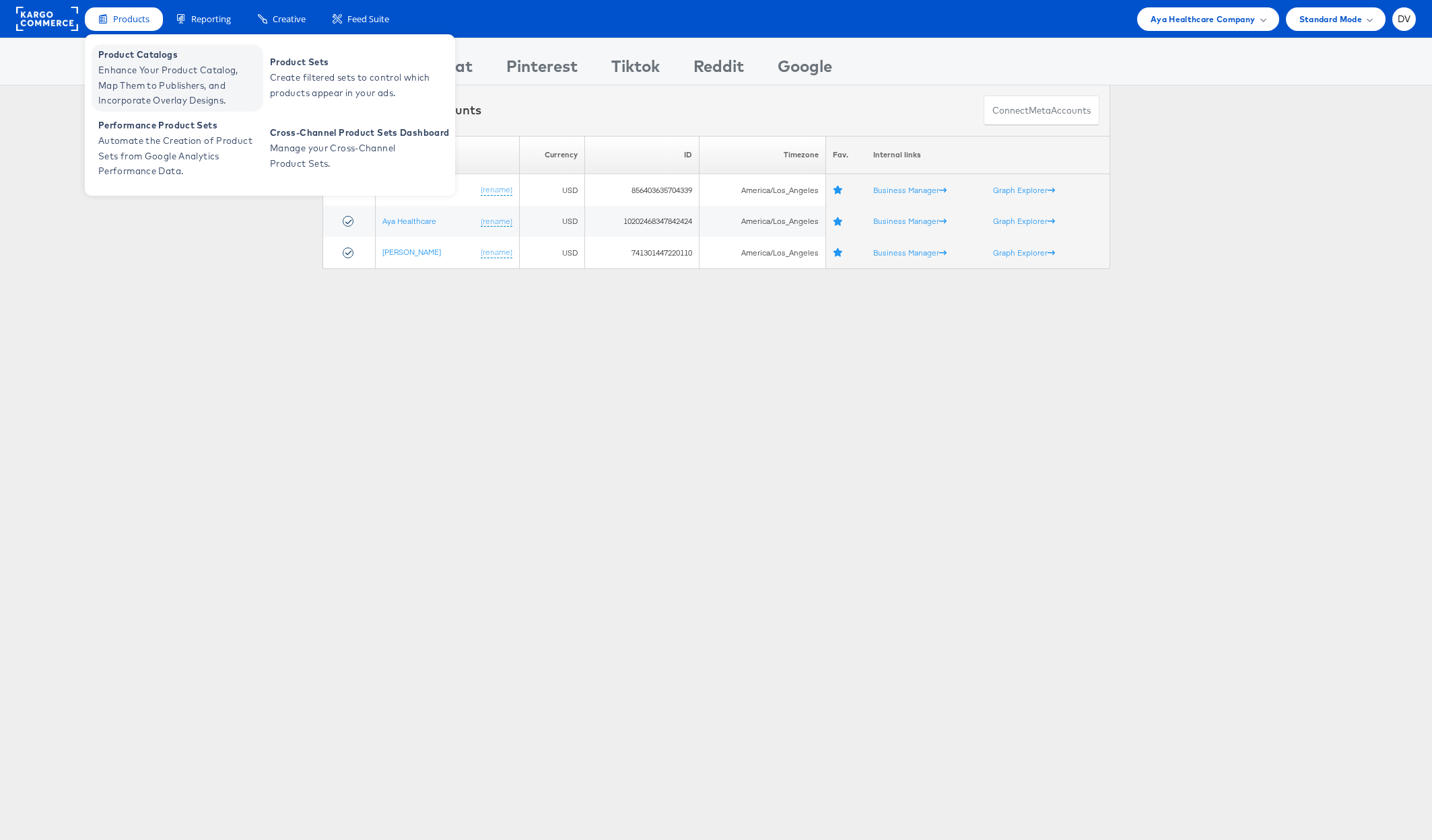
click at [150, 53] on span "Product Catalogs" at bounding box center [179, 55] width 161 height 16
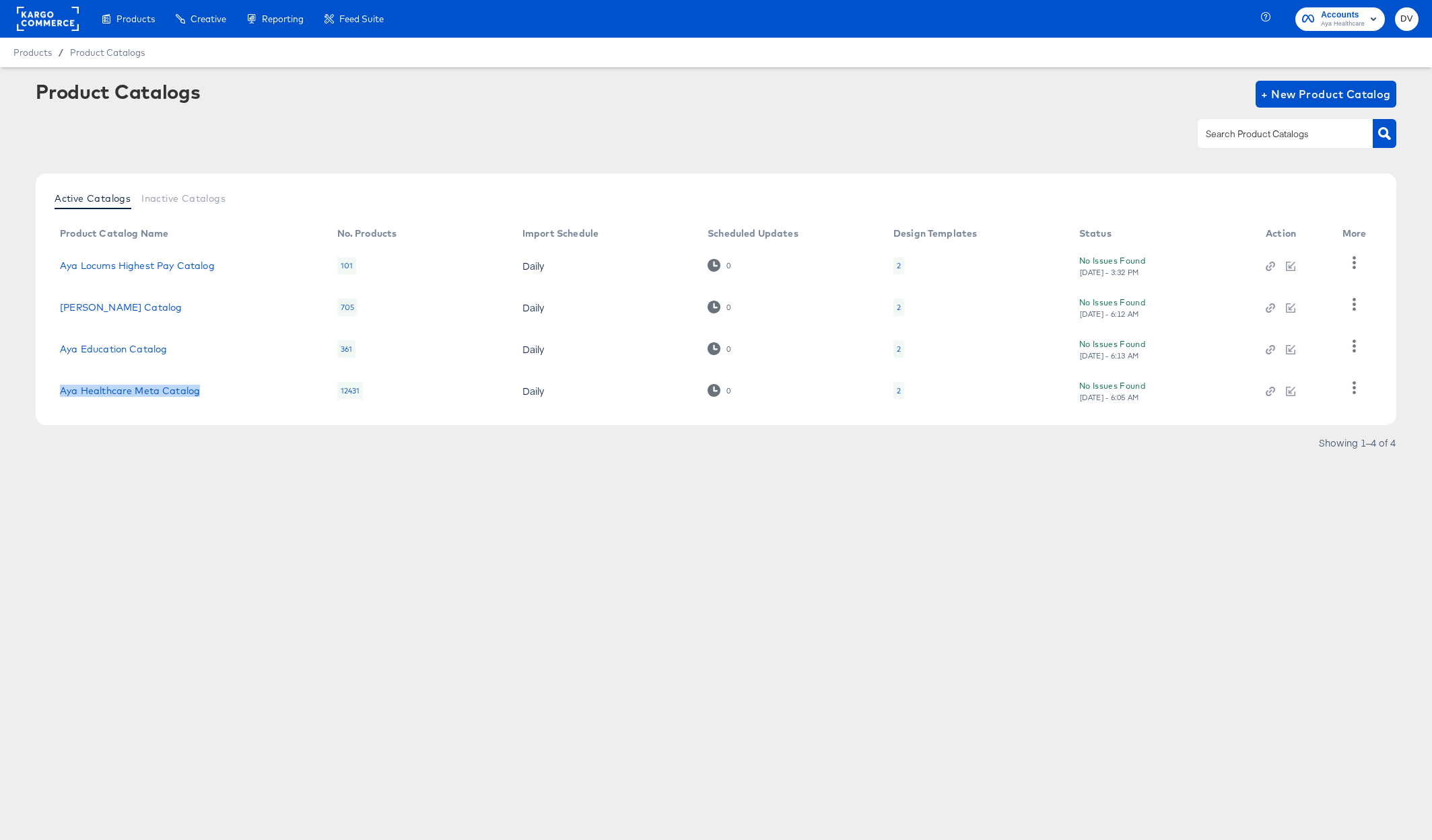
drag, startPoint x: 221, startPoint y: 393, endPoint x: 58, endPoint y: 394, distance: 163.0
click at [58, 394] on td "Aya Healthcare Meta Catalog" at bounding box center [187, 391] width 277 height 42
copy link "Aya Healthcare Meta Catalog"
click at [240, 461] on article "Product Catalogs + New Product Catalog Active Catalogs Inactive Catalogs Produc…" at bounding box center [716, 284] width 1432 height 433
drag, startPoint x: 170, startPoint y: 303, endPoint x: 57, endPoint y: 303, distance: 113.0
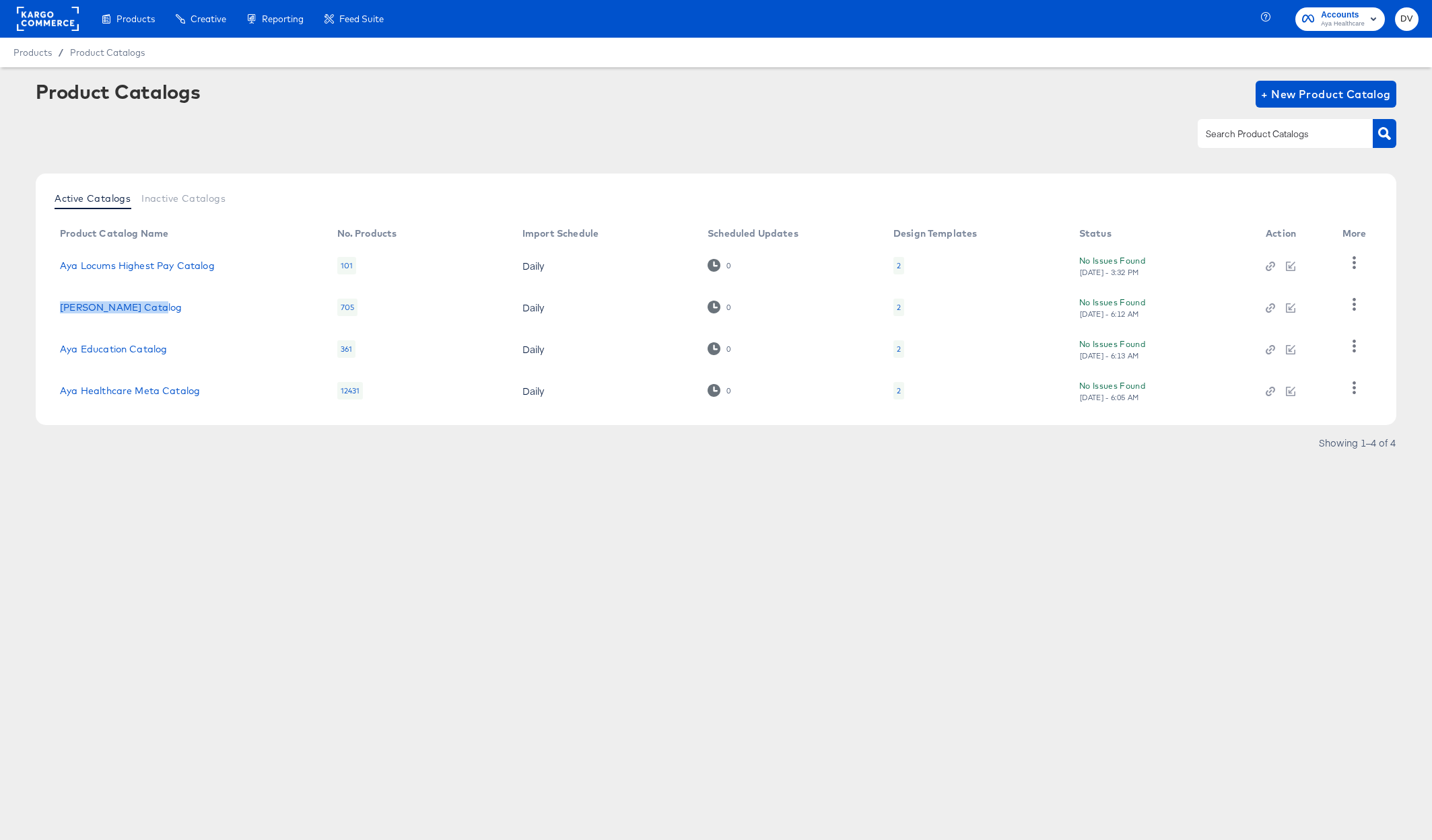
click at [57, 303] on td "Aya Locums Catalog" at bounding box center [187, 308] width 277 height 42
copy link "Aya Locums Catalog"
click at [224, 461] on article "Product Catalogs + New Product Catalog Active Catalogs Inactive Catalogs Produc…" at bounding box center [716, 284] width 1432 height 433
drag, startPoint x: 222, startPoint y: 269, endPoint x: 60, endPoint y: 269, distance: 162.0
click at [60, 269] on div "Aya Locums Highest Pay Catalog" at bounding box center [185, 266] width 249 height 11
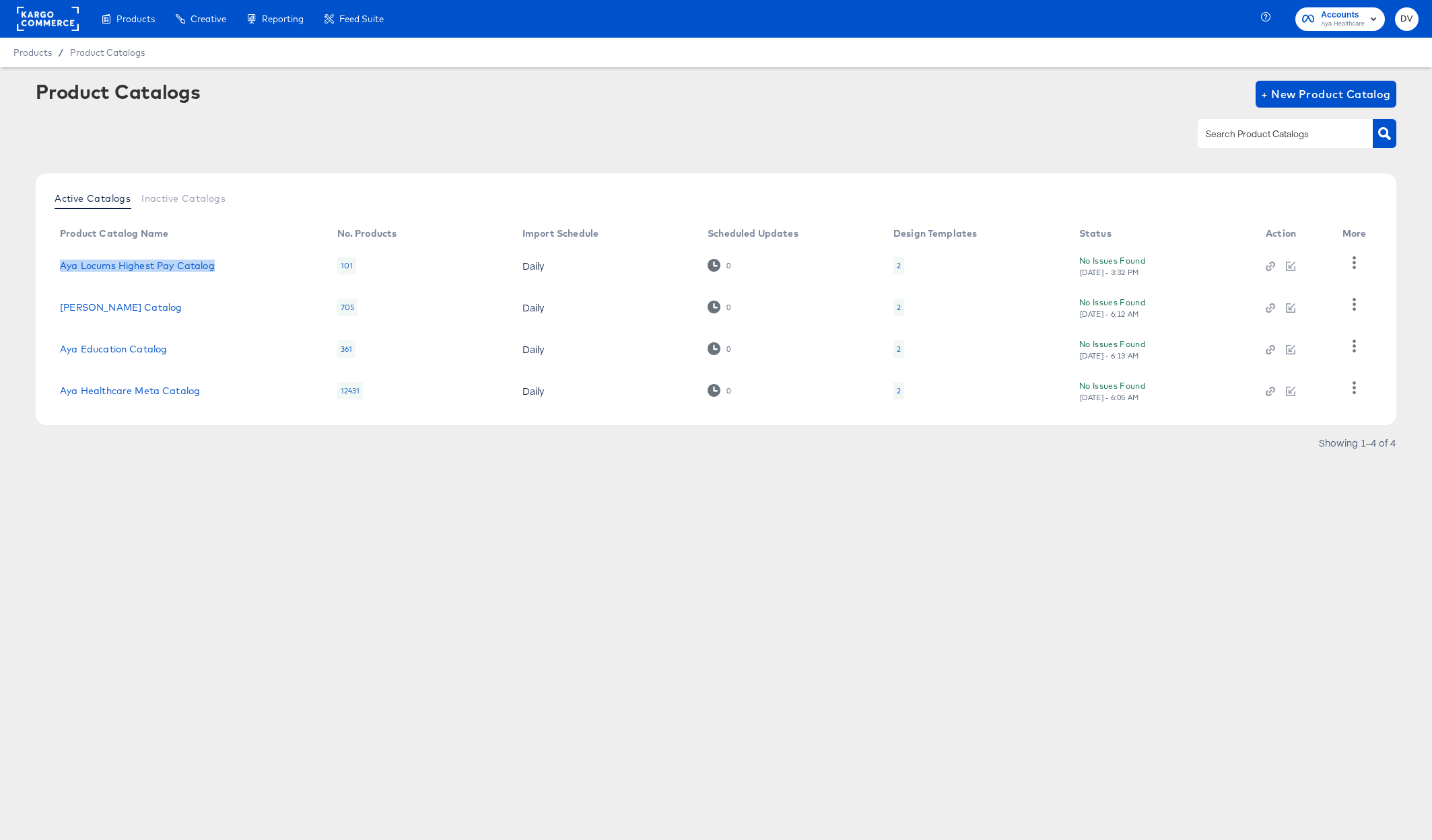
copy link "Aya Locums Highest Pay Catalog"
click at [333, 464] on article "Product Catalogs + New Product Catalog Active Catalogs Inactive Catalogs Produc…" at bounding box center [716, 284] width 1432 height 433
drag, startPoint x: 171, startPoint y: 349, endPoint x: 58, endPoint y: 348, distance: 113.0
click at [58, 348] on td "Aya Education Catalog" at bounding box center [187, 349] width 277 height 42
copy link "Aya Education Catalog"
